Goal: Ask a question: Seek information or help from site administrators or community

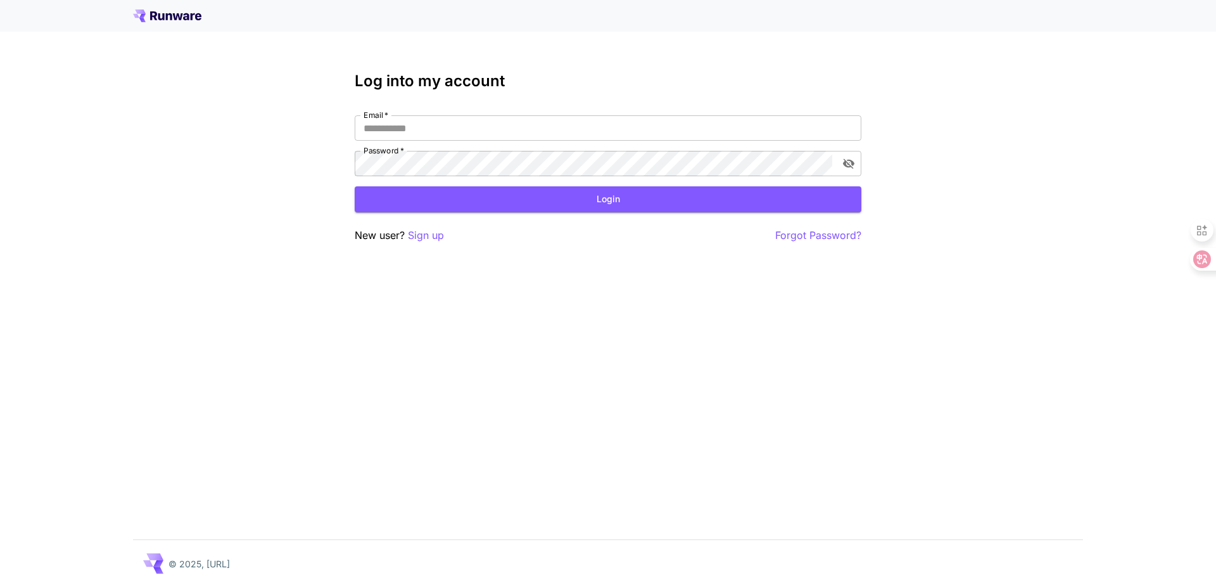
type input "**********"
drag, startPoint x: 0, startPoint y: 0, endPoint x: 519, endPoint y: 202, distance: 556.9
click at [519, 202] on button "Login" at bounding box center [608, 199] width 507 height 26
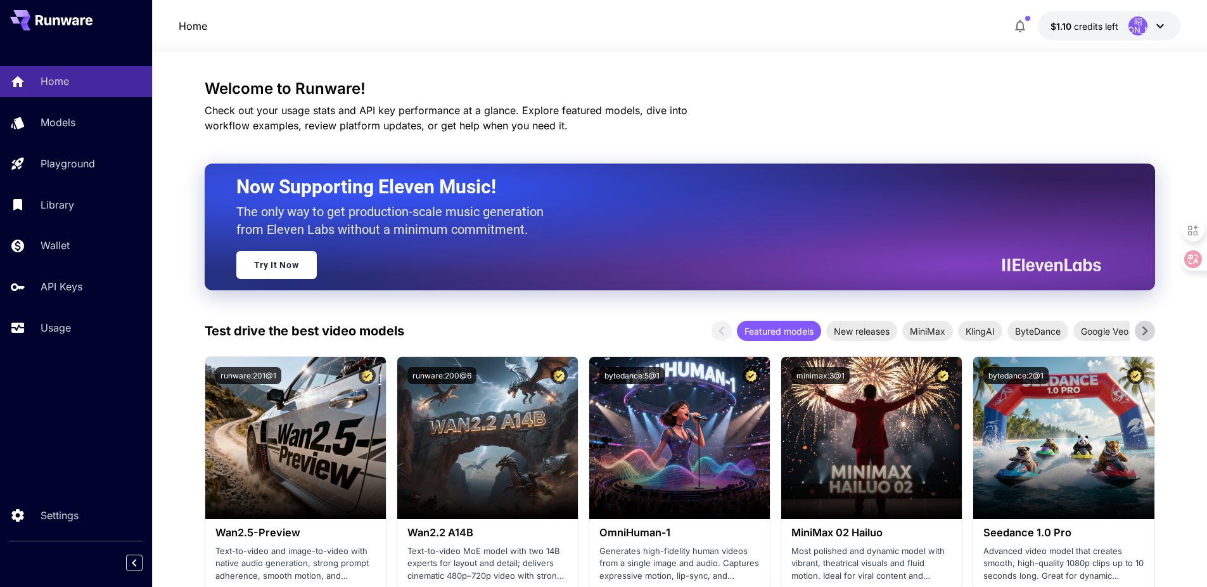
click at [1150, 30] on div "昭[PERSON_NAME]" at bounding box center [1147, 25] width 39 height 19
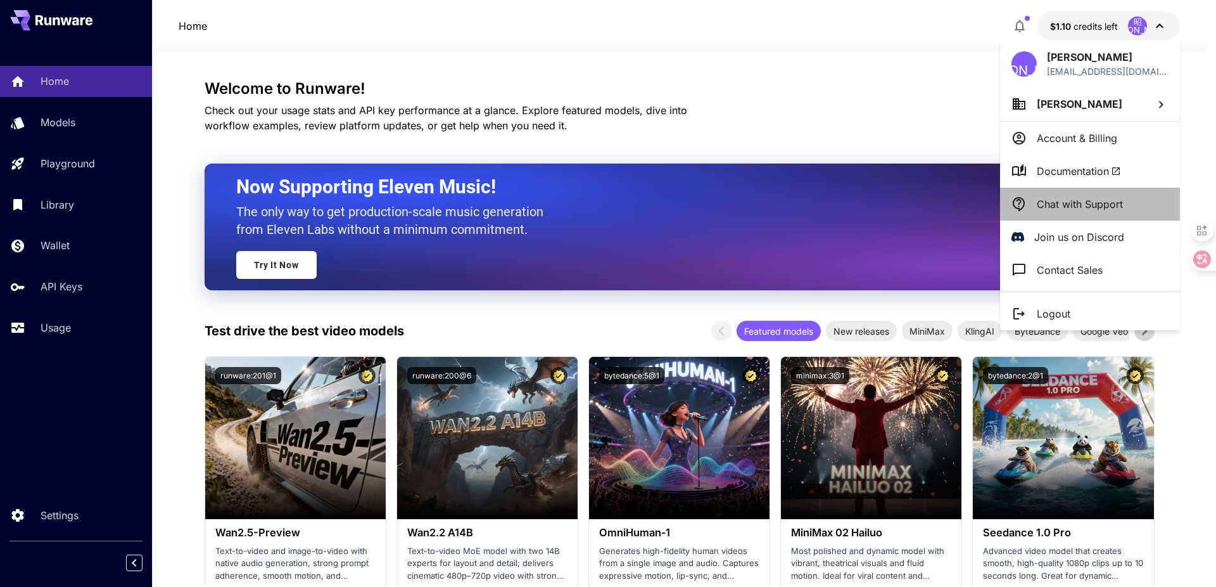
click at [1120, 208] on p "Chat with Support" at bounding box center [1080, 203] width 86 height 15
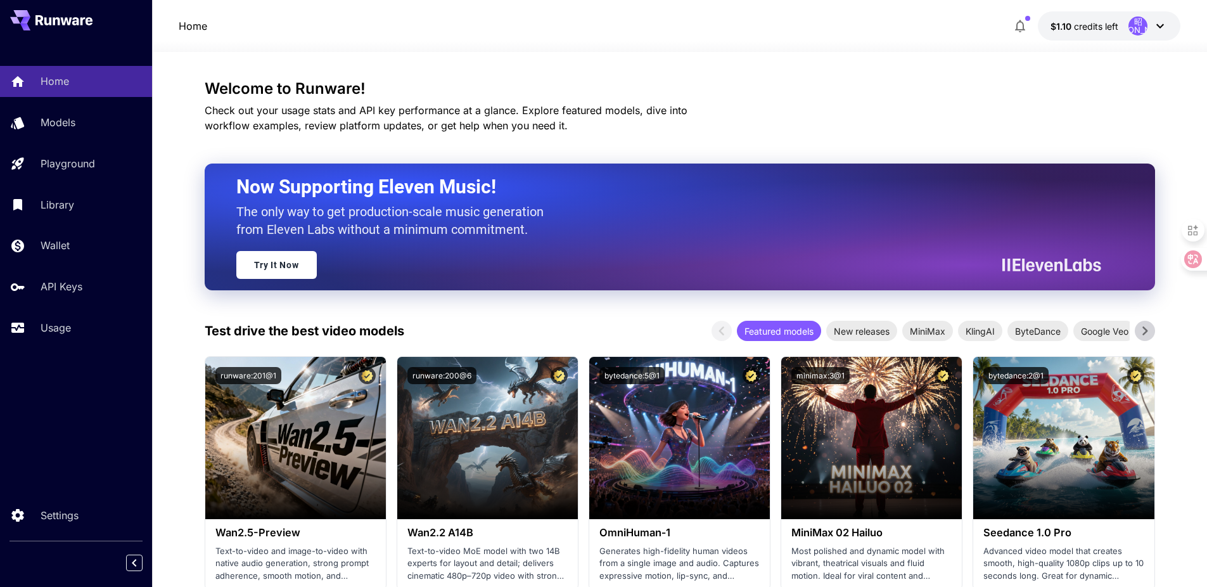
click at [1156, 29] on icon at bounding box center [1159, 25] width 15 height 15
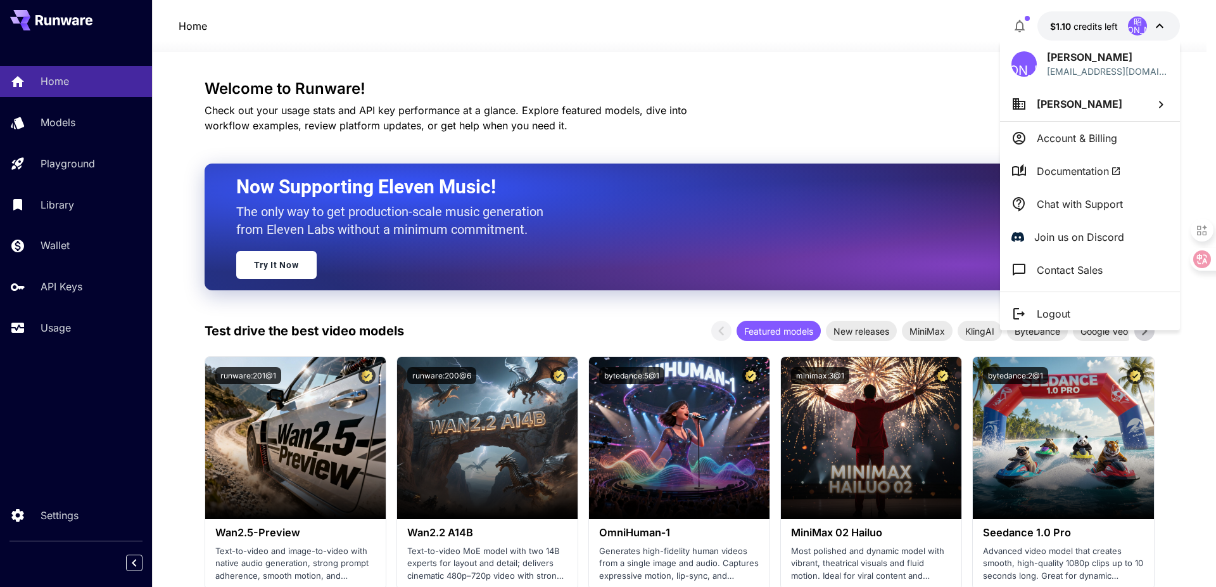
click at [1083, 210] on p "Chat with Support" at bounding box center [1080, 203] width 86 height 15
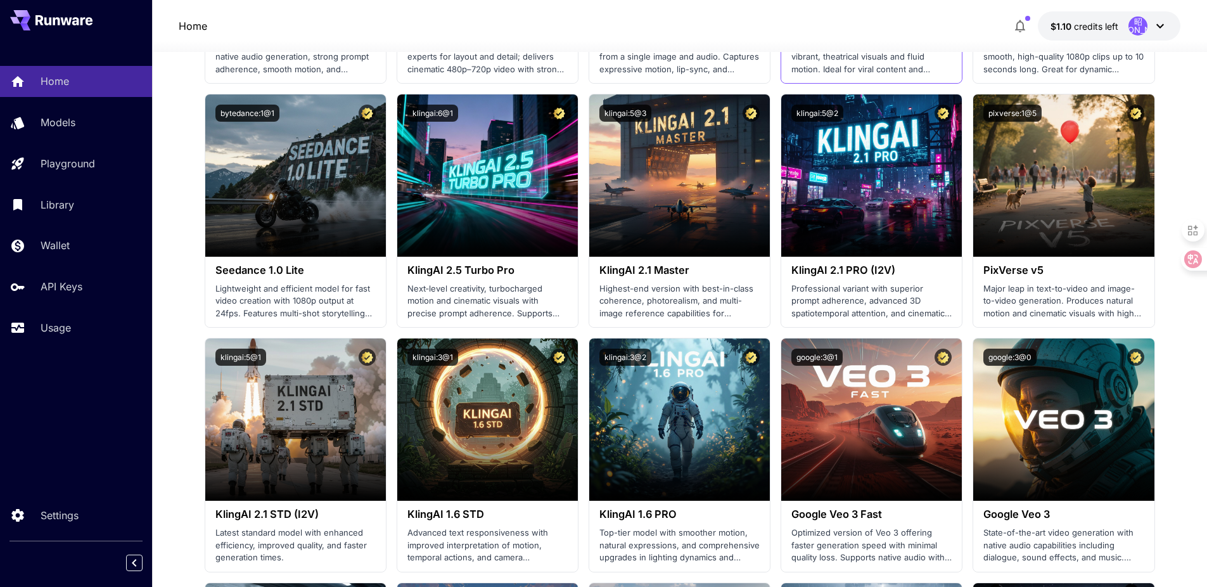
scroll to position [507, 0]
